Goal: Task Accomplishment & Management: Manage account settings

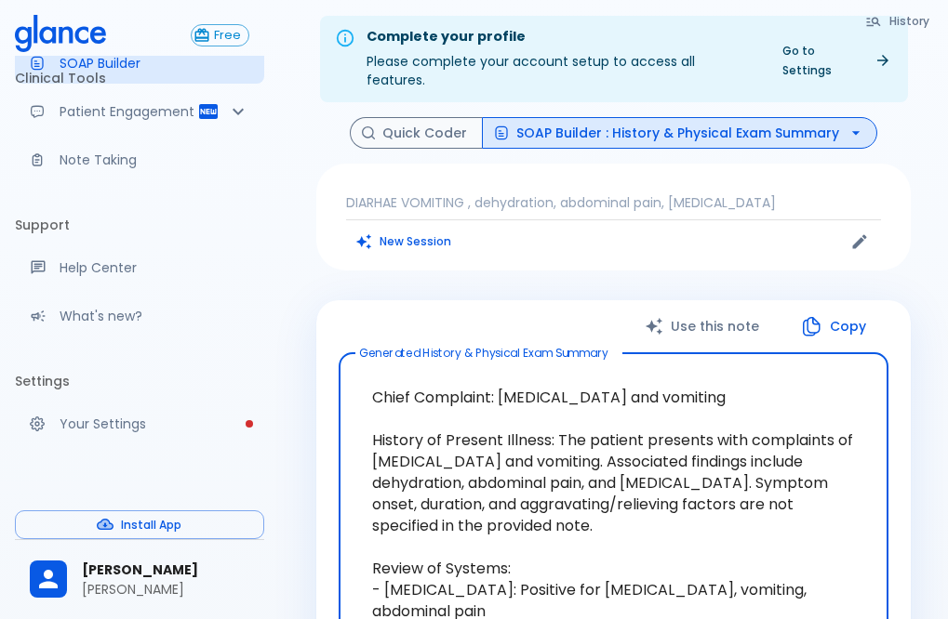
scroll to position [4, 0]
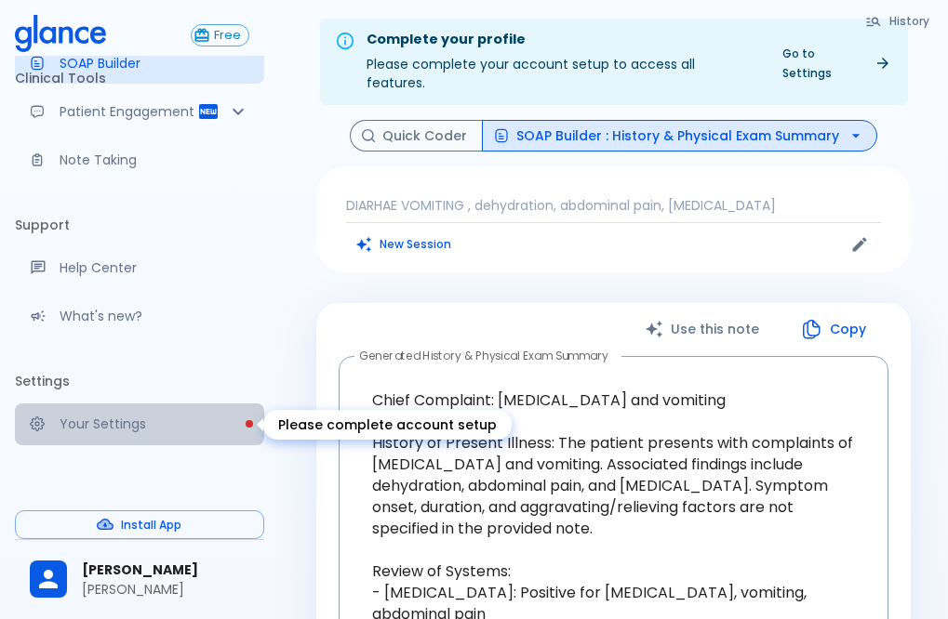
click at [151, 430] on p "Your Settings" at bounding box center [155, 424] width 190 height 19
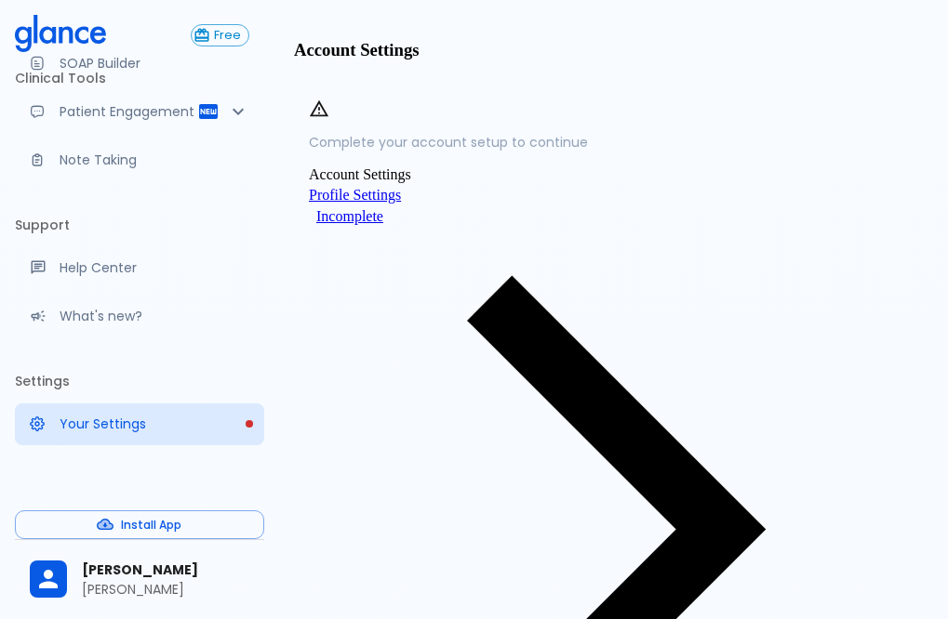
click at [220, 98] on li "Clinical Tools" at bounding box center [139, 78] width 249 height 45
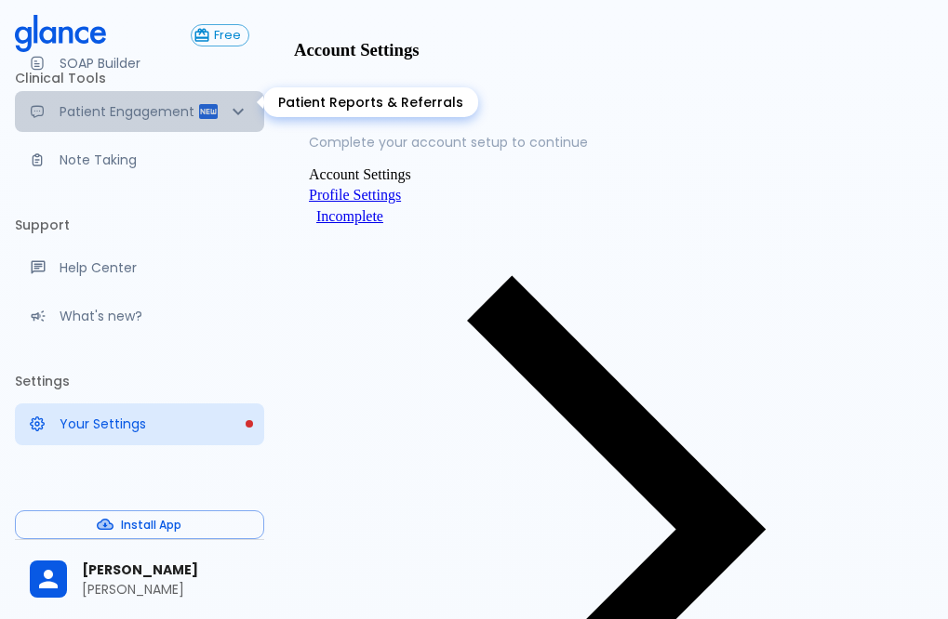
click at [227, 104] on icon "Patient Reports & Referrals" at bounding box center [238, 111] width 22 height 22
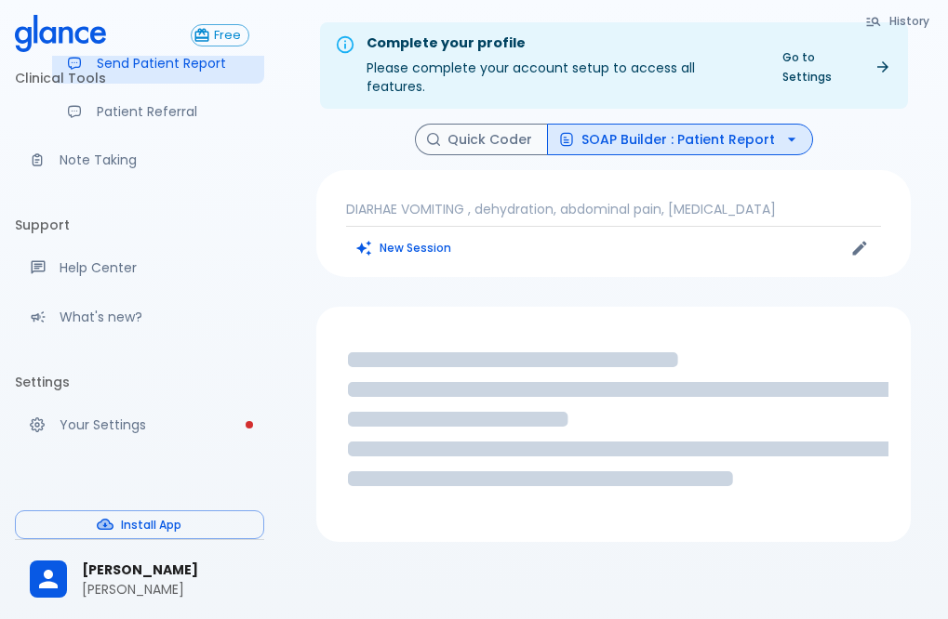
scroll to position [244, 0]
click at [149, 574] on span "[PERSON_NAME]" at bounding box center [165, 571] width 167 height 20
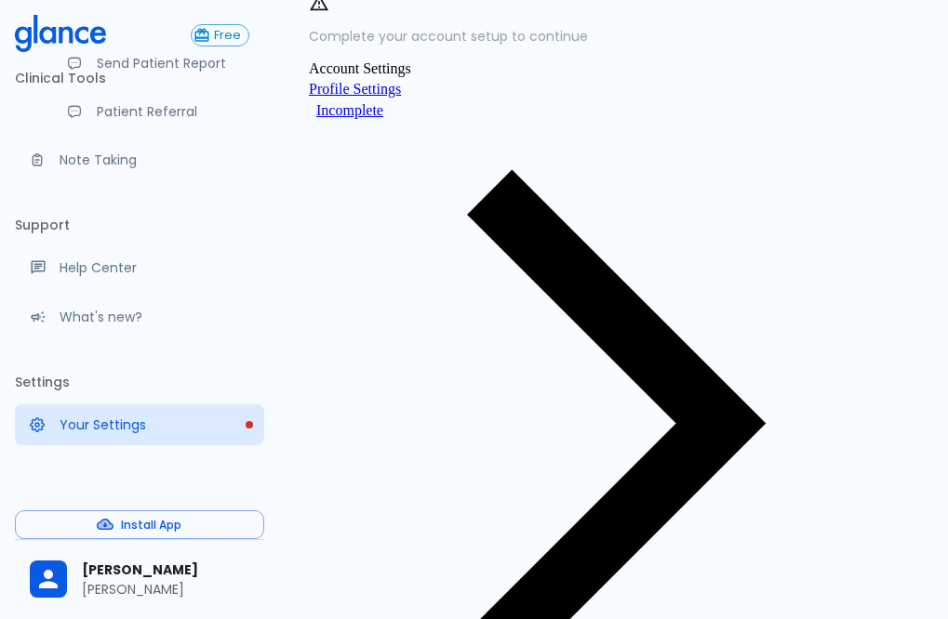
scroll to position [108, 0]
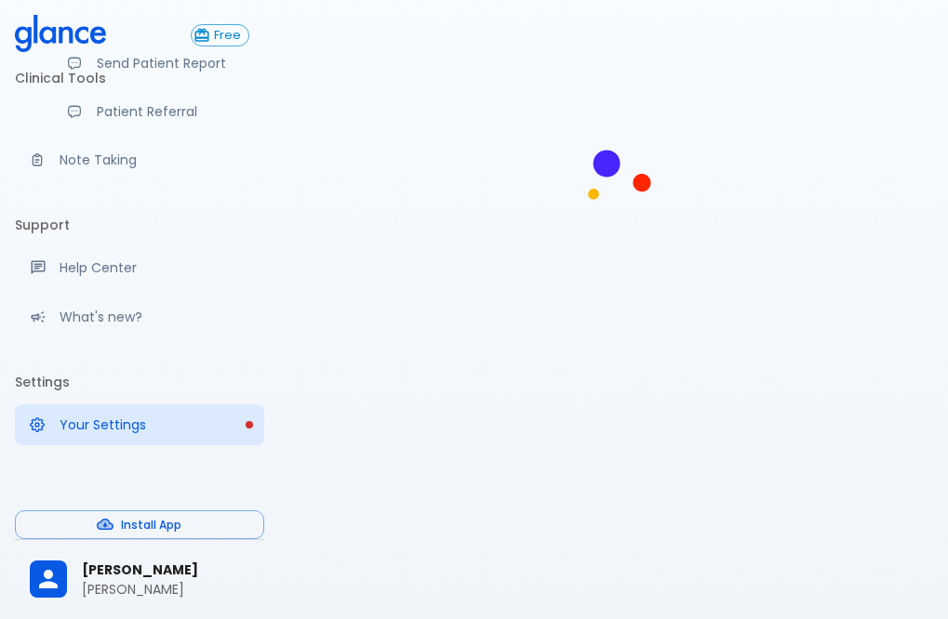
scroll to position [108, 0]
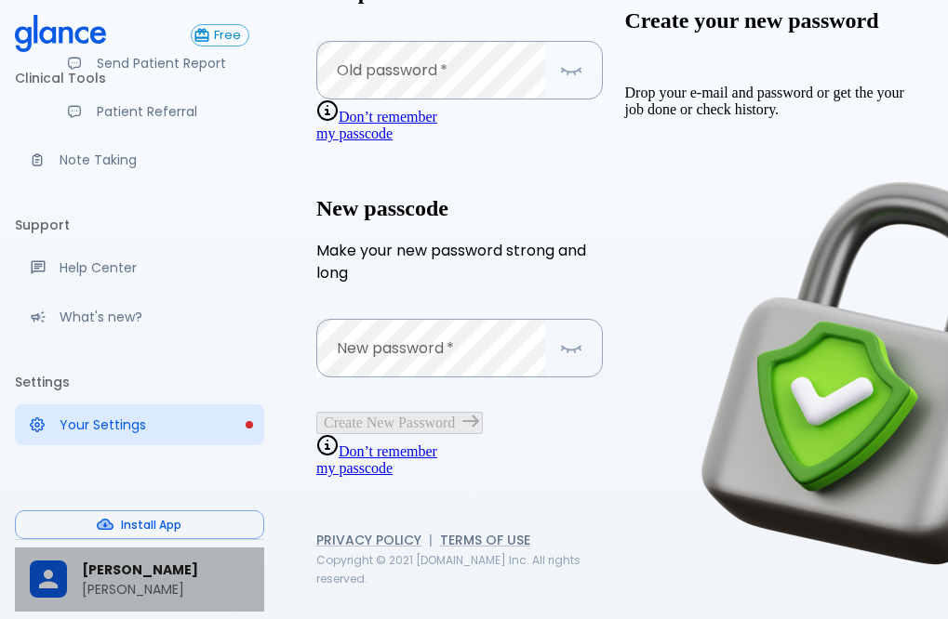
click at [118, 573] on span "[PERSON_NAME]" at bounding box center [165, 571] width 167 height 20
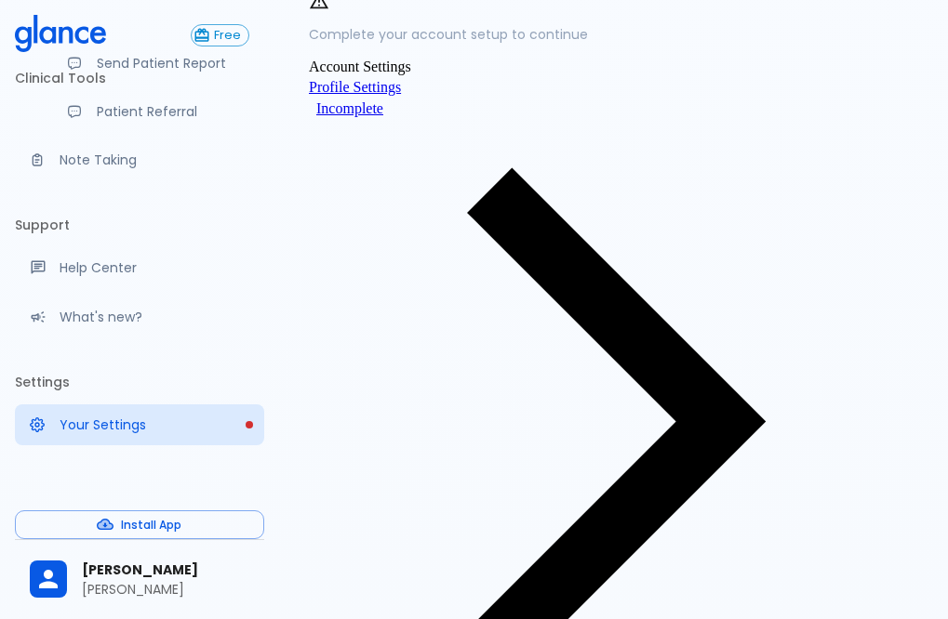
click at [98, 154] on p "Note Taking" at bounding box center [155, 160] width 190 height 19
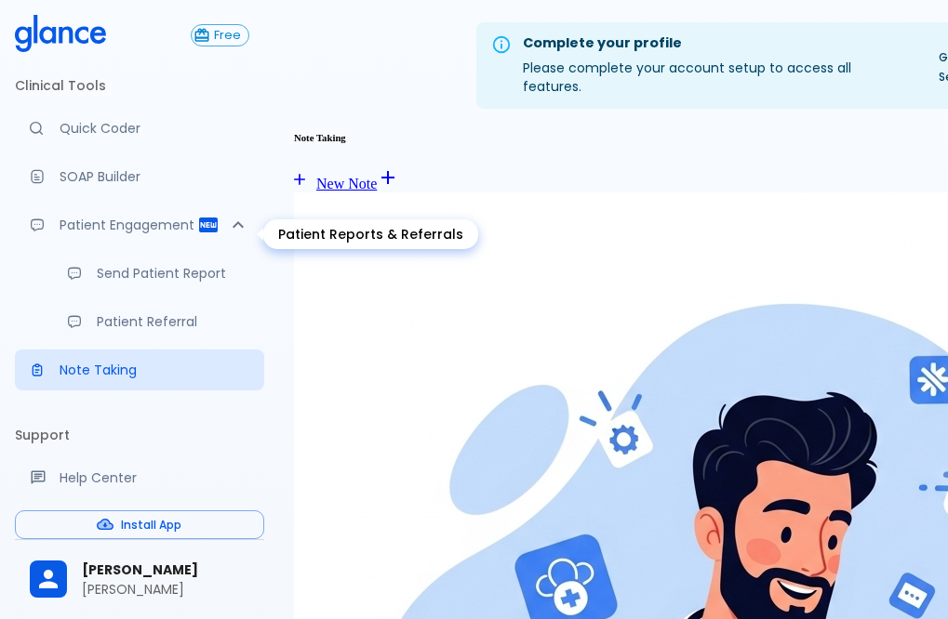
click at [89, 234] on p "Patient Engagement" at bounding box center [129, 225] width 138 height 19
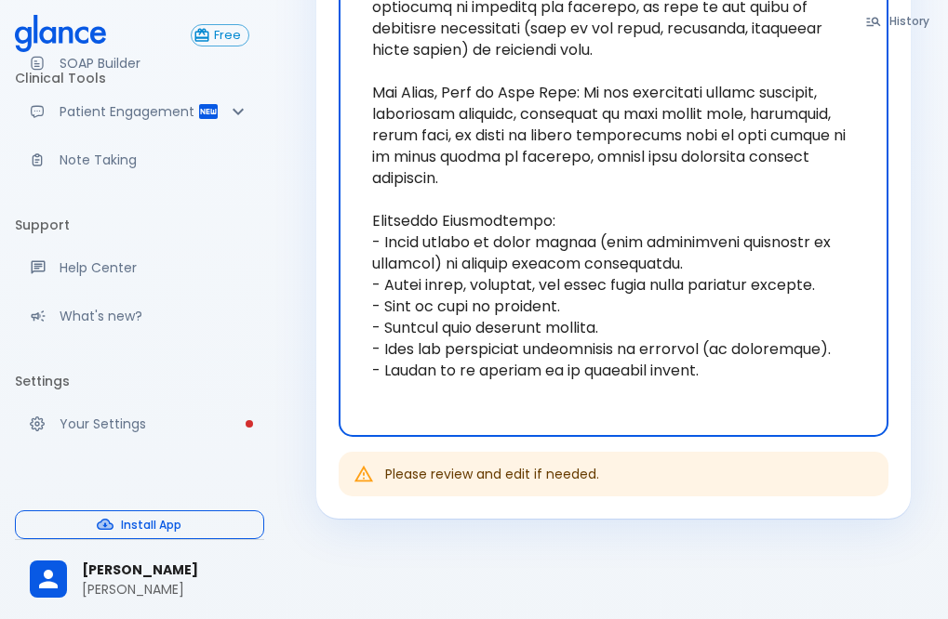
scroll to position [770, 0]
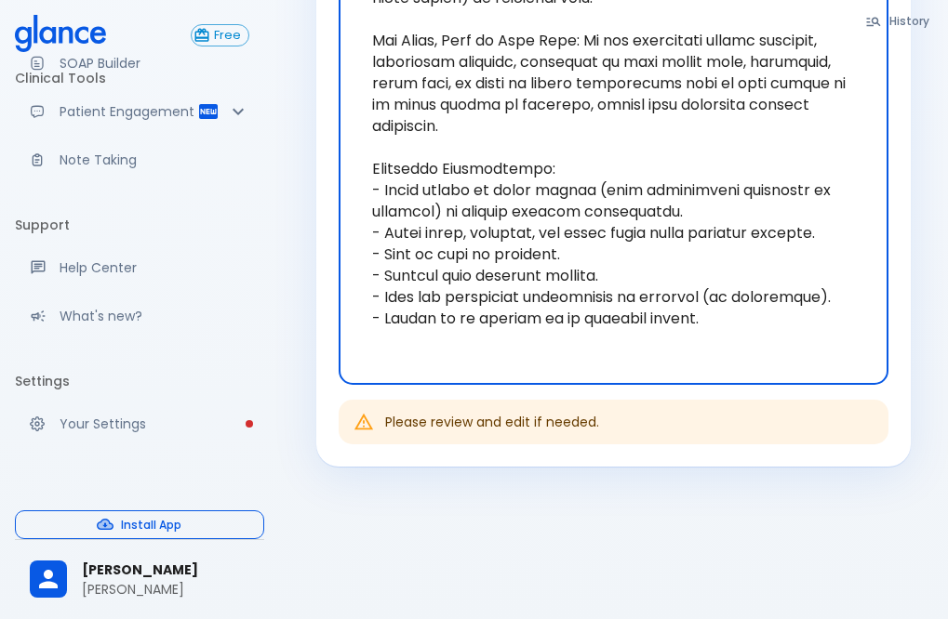
click at [175, 527] on button "Install App" at bounding box center [139, 525] width 249 height 29
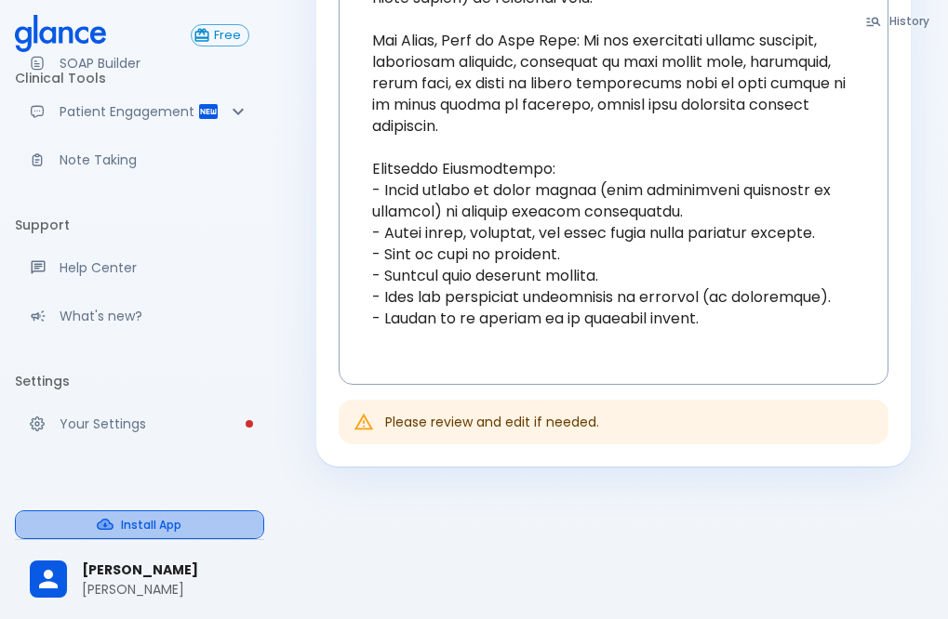
click at [115, 513] on button "Install App" at bounding box center [139, 525] width 249 height 29
